Goal: Check status

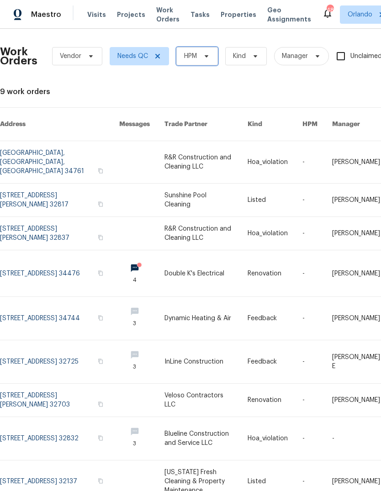
click at [204, 53] on icon at bounding box center [206, 55] width 7 height 7
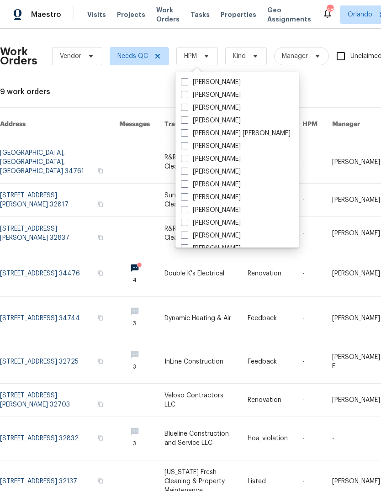
click at [215, 92] on label "[PERSON_NAME]" at bounding box center [211, 94] width 60 height 9
click at [187, 92] on input "[PERSON_NAME]" at bounding box center [184, 93] width 6 height 6
checkbox input "true"
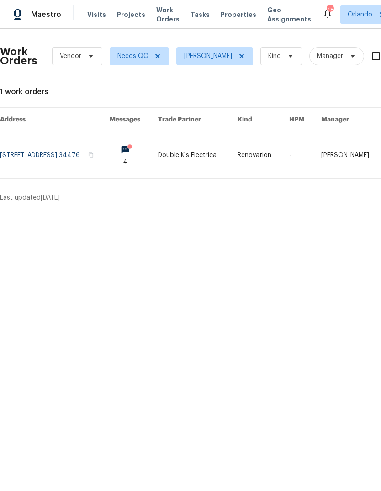
click at [41, 158] on link at bounding box center [55, 155] width 110 height 46
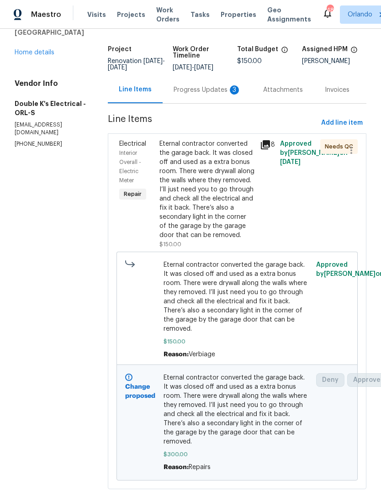
scroll to position [32, 0]
